Goal: Information Seeking & Learning: Learn about a topic

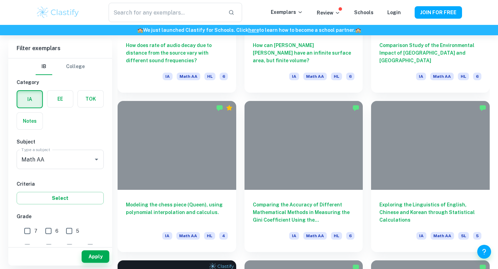
scroll to position [562, 0]
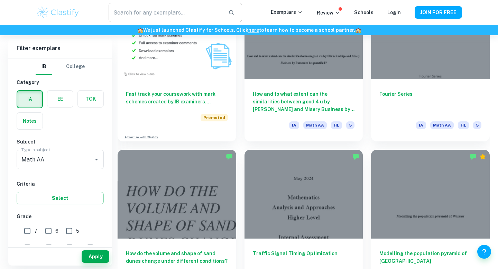
click at [154, 15] on input "text" at bounding box center [166, 12] width 114 height 19
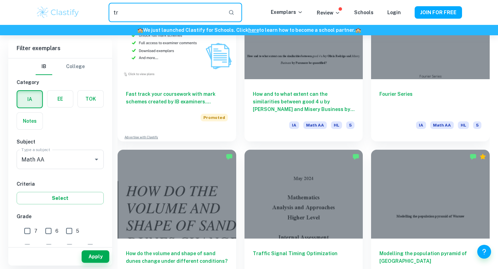
type input "t"
click at [118, 10] on input "text" at bounding box center [166, 12] width 114 height 19
paste input "To investigate the relationship between traffic volume (car counts) and ambient…"
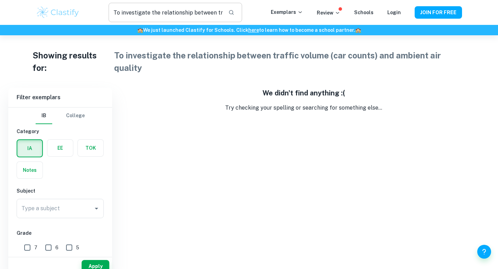
click at [214, 12] on input "To investigate the relationship between traffic volume (car counts) and ambient…" at bounding box center [166, 12] width 114 height 19
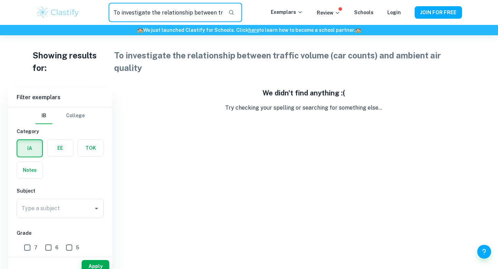
click at [214, 12] on input "To investigate the relationship between traffic volume (car counts) and ambient…" at bounding box center [166, 12] width 114 height 19
click at [213, 15] on input "To investigate the relationship between traffic volume (car counts) and ambient…" at bounding box center [166, 12] width 114 height 19
drag, startPoint x: 213, startPoint y: 12, endPoint x: 111, endPoint y: 10, distance: 102.0
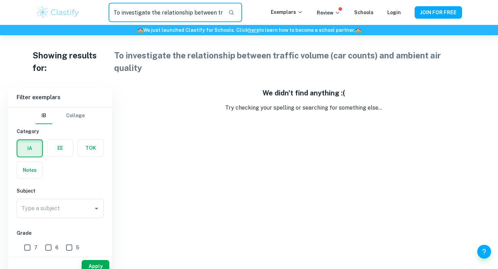
click at [111, 10] on input "To investigate the relationship between traffic volume (car counts) and ambient…" at bounding box center [166, 12] width 114 height 19
drag, startPoint x: 153, startPoint y: 13, endPoint x: 194, endPoint y: 14, distance: 41.2
click at [194, 14] on input "traffic volume (car counts) and ambient air quality" at bounding box center [166, 12] width 114 height 19
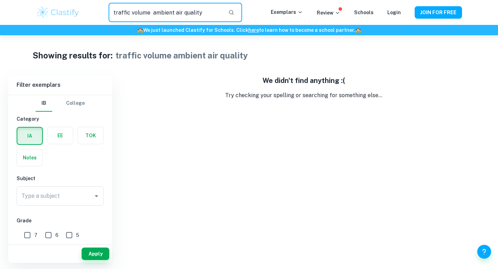
drag, startPoint x: 204, startPoint y: 16, endPoint x: 153, endPoint y: 11, distance: 51.4
click at [153, 11] on input "traffic volume ambient air quality" at bounding box center [166, 12] width 114 height 19
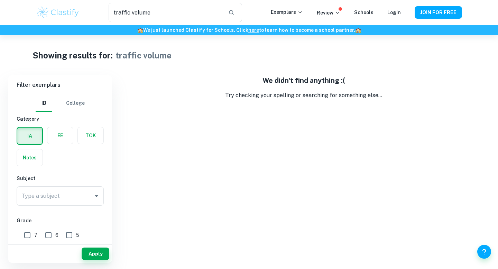
click at [295, 76] on h5 "We didn't find anything :(" at bounding box center [304, 80] width 372 height 10
click at [330, 67] on div "Showing results for: traffic volume Filter Filter exemplars IB College Category…" at bounding box center [249, 149] width 498 height 228
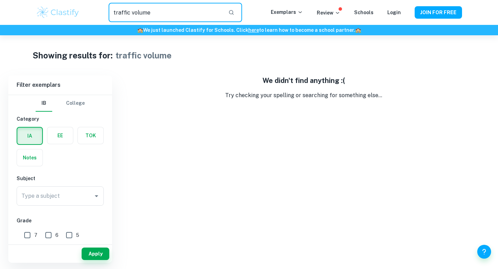
click at [153, 11] on input "traffic volume" at bounding box center [166, 12] width 114 height 19
drag, startPoint x: 133, startPoint y: 12, endPoint x: 177, endPoint y: 11, distance: 44.3
click at [177, 11] on input "traffic volume" at bounding box center [166, 12] width 114 height 19
type input "traffic"
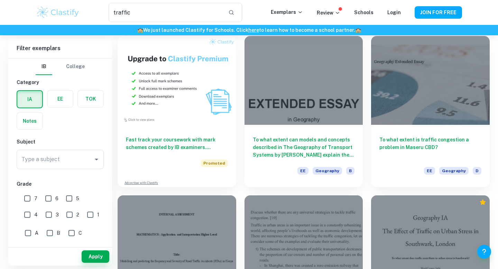
scroll to position [338, 0]
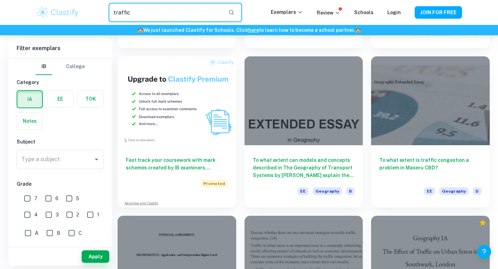
drag, startPoint x: 150, startPoint y: 12, endPoint x: 108, endPoint y: 14, distance: 42.9
click at [108, 14] on div "traffic ​" at bounding box center [175, 12] width 191 height 19
click at [160, 13] on input "traffic" at bounding box center [166, 12] width 114 height 19
click at [159, 13] on input "traffic" at bounding box center [166, 12] width 114 height 19
click at [160, 14] on input "traffic" at bounding box center [166, 12] width 114 height 19
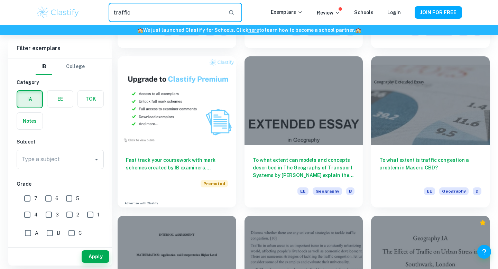
click at [160, 14] on input "traffic" at bounding box center [166, 12] width 114 height 19
type input "air quality"
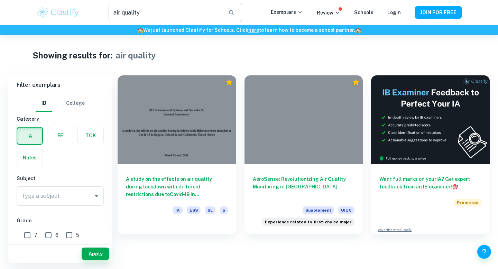
click at [160, 14] on input "air quality" at bounding box center [166, 12] width 114 height 19
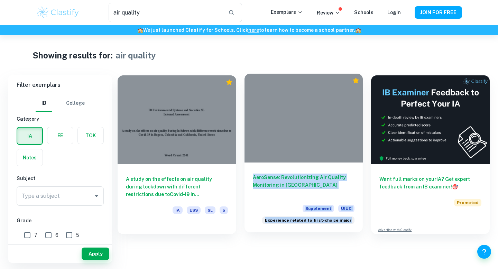
scroll to position [35, 0]
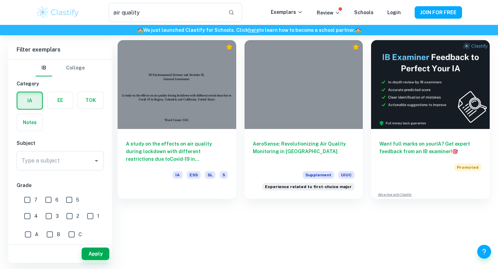
click at [282, 224] on div "A study on the effects on air quality during lockdown with different restrictio…" at bounding box center [304, 151] width 372 height 223
click at [397, 11] on link "Login" at bounding box center [393, 13] width 13 height 6
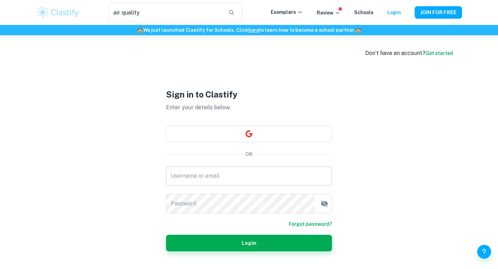
click at [208, 174] on input "Username or email" at bounding box center [249, 175] width 166 height 19
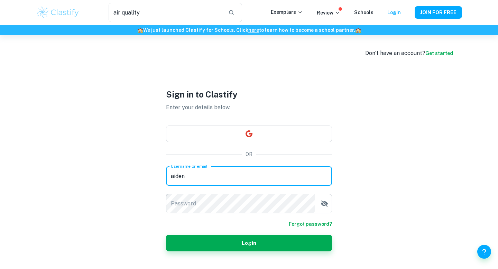
type input "aiden"
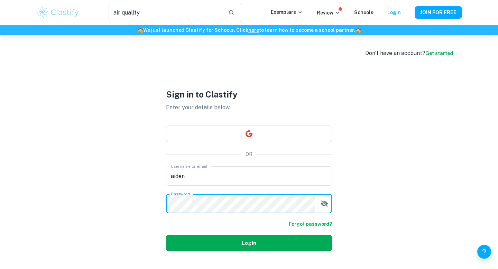
click at [209, 241] on button "Login" at bounding box center [249, 243] width 166 height 17
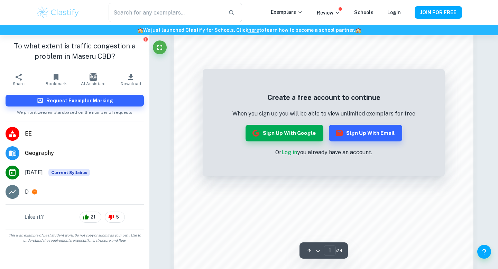
scroll to position [598, 0]
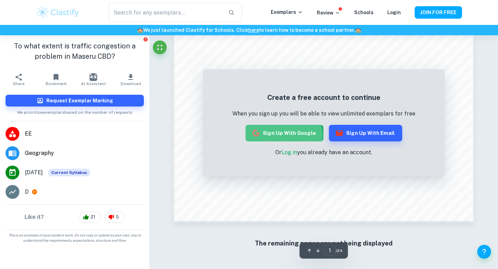
click at [276, 135] on button "Sign up with Google" at bounding box center [285, 133] width 78 height 17
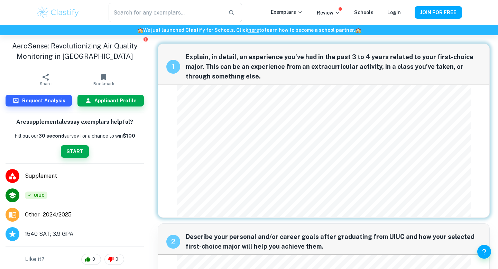
scroll to position [138, 0]
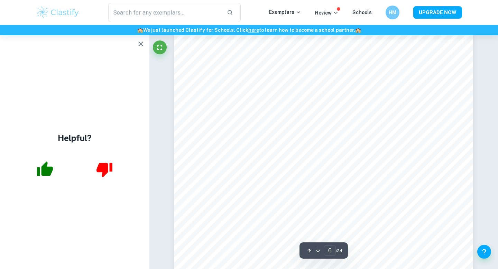
scroll to position [2169, 0]
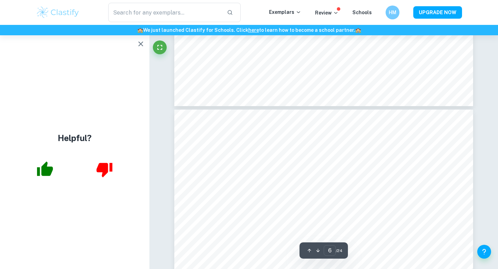
type input "7"
